Goal: Navigation & Orientation: Understand site structure

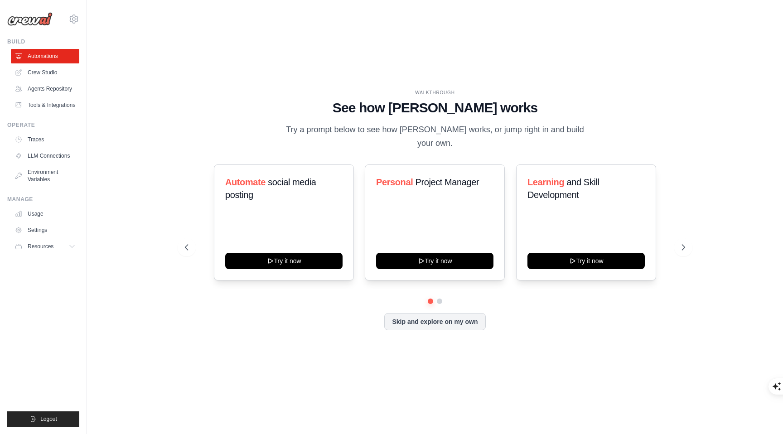
click at [40, 21] on img at bounding box center [29, 19] width 45 height 14
click at [48, 87] on link "Agents Repository" at bounding box center [46, 89] width 68 height 15
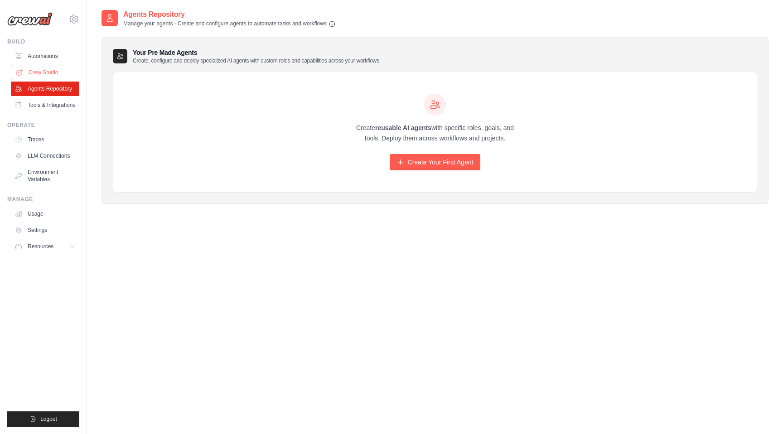
click at [47, 71] on link "Crew Studio" at bounding box center [46, 72] width 68 height 15
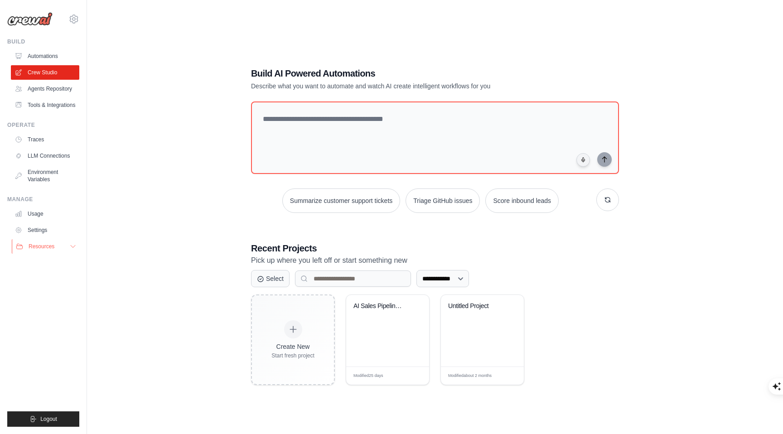
click at [47, 251] on button "Resources" at bounding box center [46, 246] width 68 height 15
click at [50, 57] on link "Automations" at bounding box center [46, 56] width 68 height 15
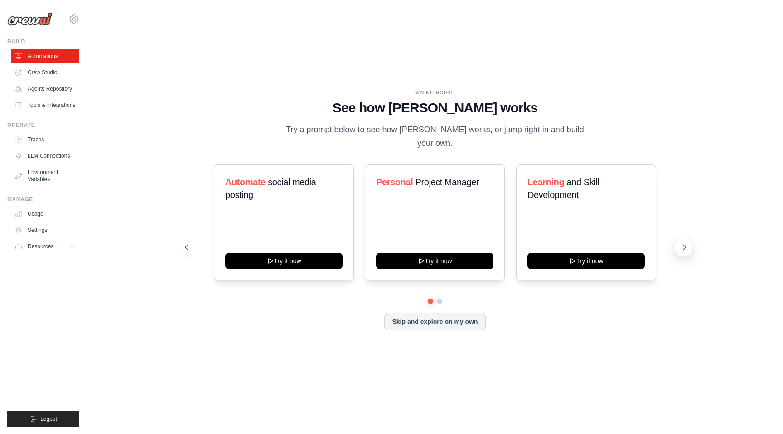
click at [681, 243] on icon at bounding box center [684, 247] width 9 height 9
